Goal: Find specific page/section: Find specific page/section

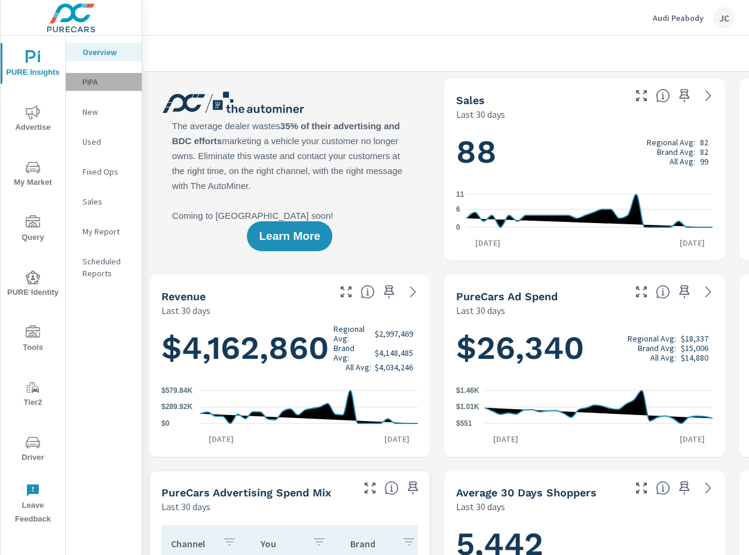
click at [84, 81] on p "PIPA" at bounding box center [108, 82] width 50 height 12
